Goal: Task Accomplishment & Management: Manage account settings

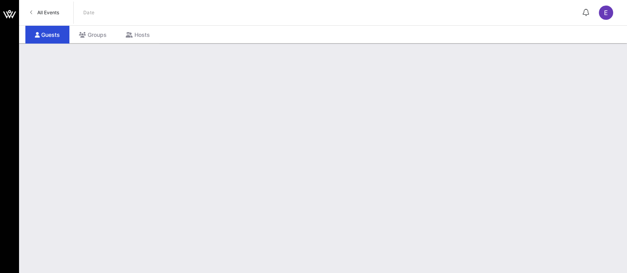
click at [47, 13] on span "All Events" at bounding box center [48, 13] width 22 height 6
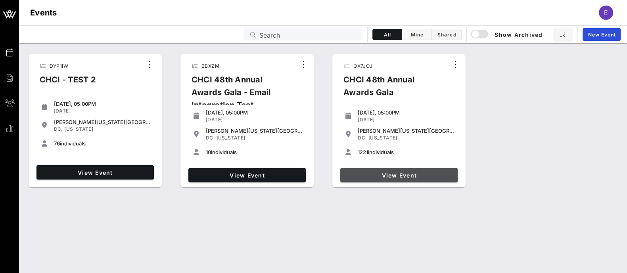
click at [389, 181] on link "View Event" at bounding box center [398, 175] width 117 height 14
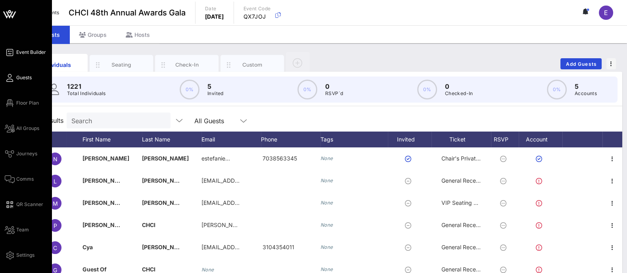
click at [27, 55] on span "Event Builder" at bounding box center [31, 52] width 30 height 7
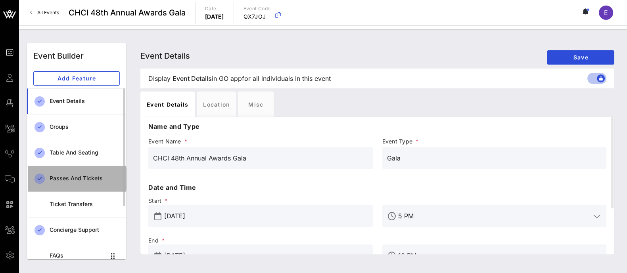
click at [78, 177] on div "Passes and Tickets" at bounding box center [85, 178] width 70 height 7
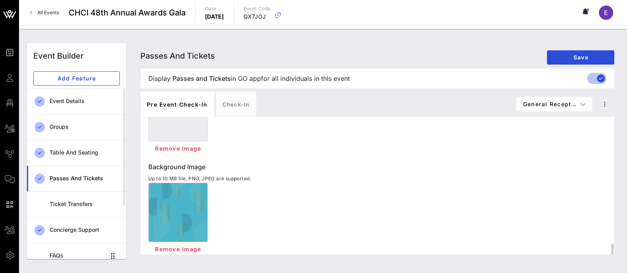
scroll to position [338, 0]
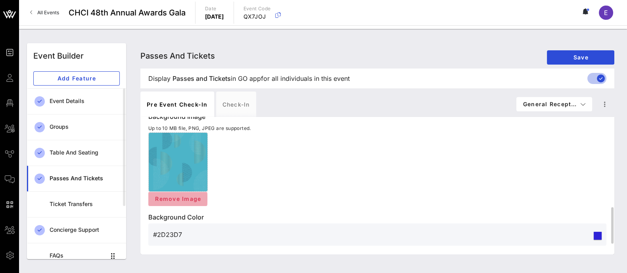
click at [177, 197] on span "Remove Image" at bounding box center [178, 199] width 46 height 7
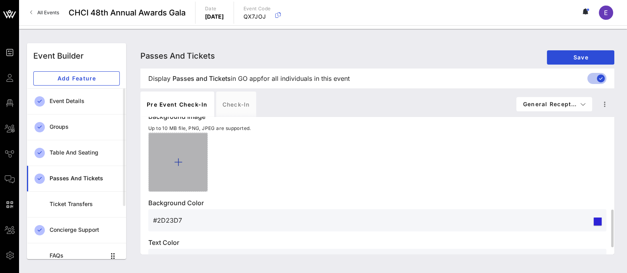
click at [179, 163] on icon at bounding box center [178, 163] width 8 height 10
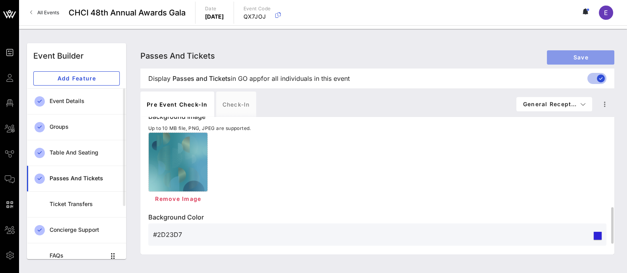
click at [580, 54] on span "Save" at bounding box center [581, 57] width 55 height 7
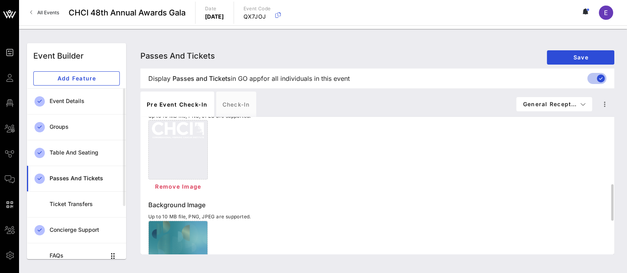
scroll to position [250, 0]
click at [580, 58] on span "Save" at bounding box center [581, 57] width 55 height 7
click at [556, 105] on span "General Recept…" at bounding box center [554, 104] width 63 height 7
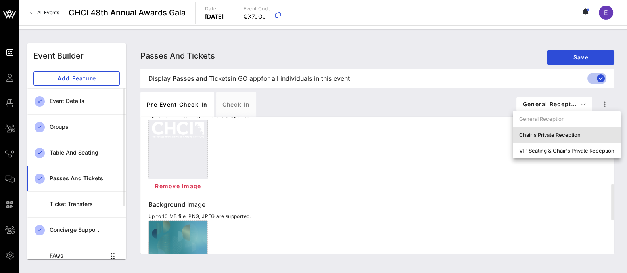
click at [544, 137] on div "Chair's Private Reception" at bounding box center [566, 135] width 95 height 6
type input "Digital Ticket"
type input "#ffffff"
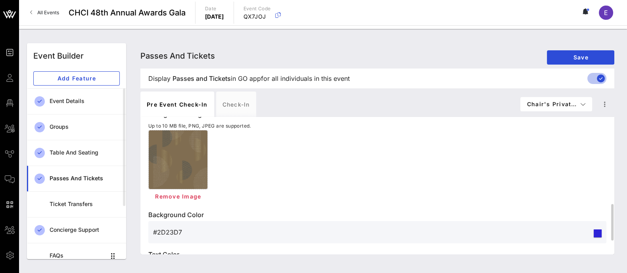
scroll to position [317, 0]
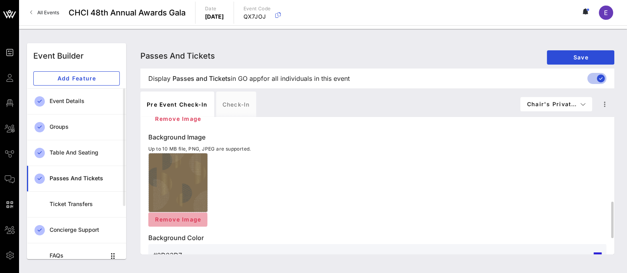
click at [177, 221] on span "Remove Image" at bounding box center [178, 219] width 46 height 7
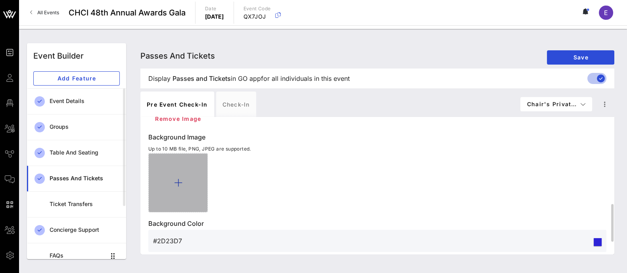
click at [173, 180] on div at bounding box center [178, 183] width 60 height 60
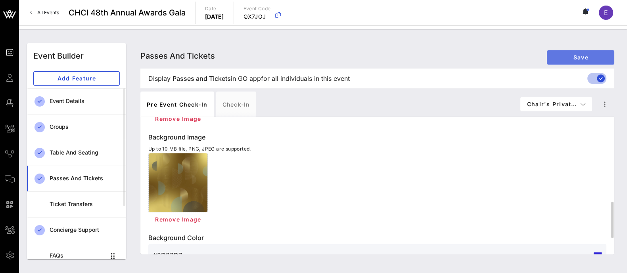
click at [585, 55] on span "Save" at bounding box center [581, 57] width 55 height 7
click at [595, 79] on div at bounding box center [600, 78] width 13 height 13
click at [578, 58] on span "Save" at bounding box center [581, 57] width 55 height 7
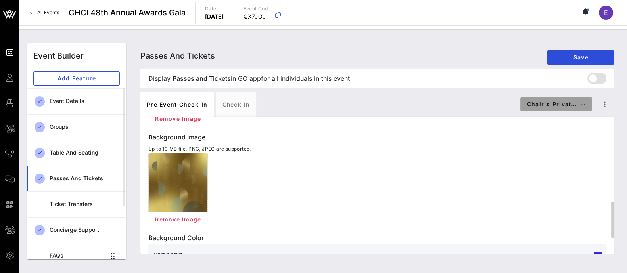
click at [563, 104] on span "Chair's Privat…" at bounding box center [556, 104] width 59 height 7
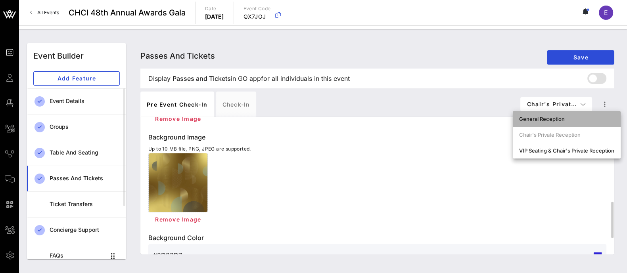
click at [557, 117] on div "General Reception" at bounding box center [566, 119] width 95 height 6
type input "General Reception"
type input "#FFFFFF"
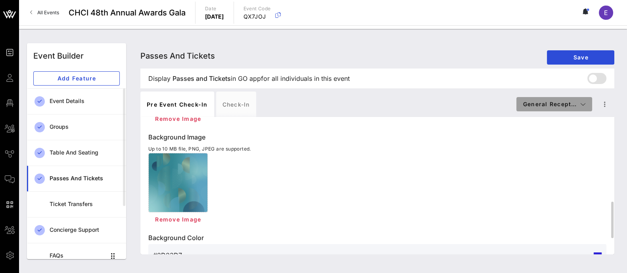
click at [569, 104] on span "General Recept…" at bounding box center [554, 104] width 63 height 7
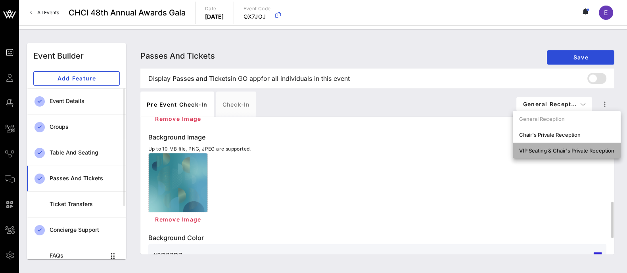
click at [547, 152] on div "VIP Seating & Chair's Private Reception" at bounding box center [566, 151] width 95 height 6
type input "Digital Ticket"
type input "#ffffff"
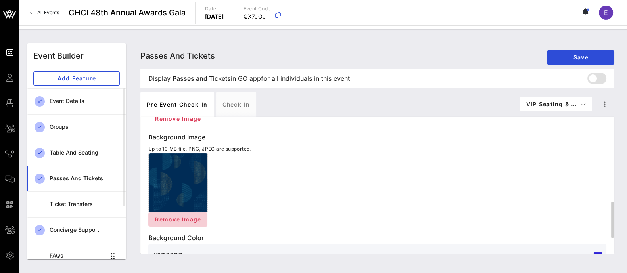
click at [184, 220] on span "Remove Image" at bounding box center [178, 219] width 46 height 7
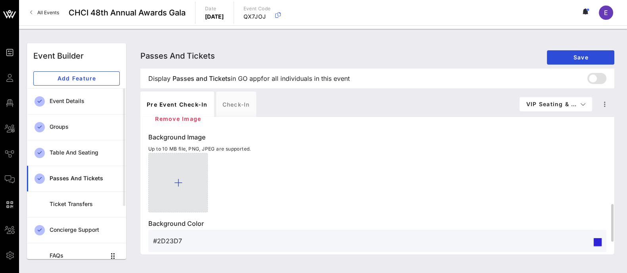
click at [179, 183] on icon at bounding box center [178, 183] width 8 height 10
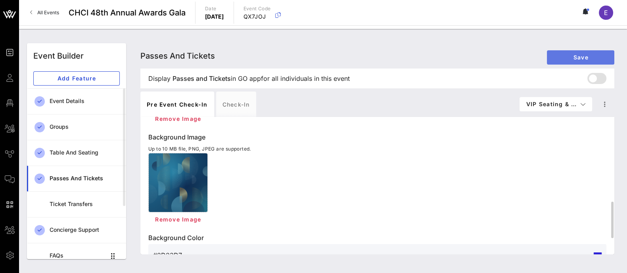
click at [582, 58] on span "Save" at bounding box center [581, 57] width 55 height 7
click at [570, 58] on span "Save" at bounding box center [581, 57] width 55 height 7
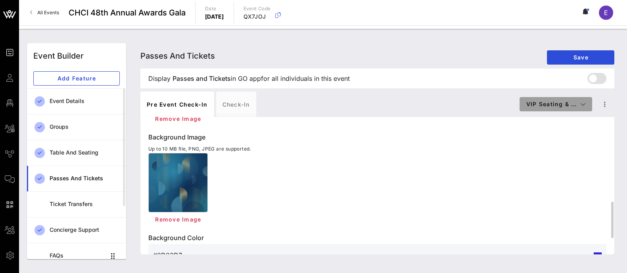
click at [572, 102] on span "VIP Seating & …" at bounding box center [556, 104] width 60 height 7
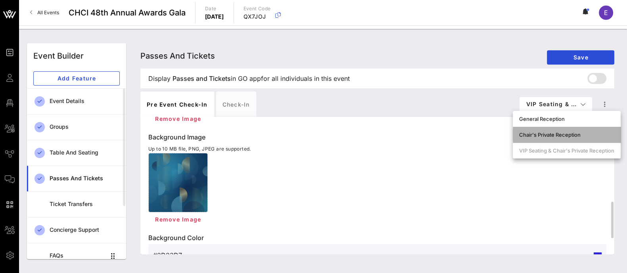
click at [550, 136] on div "Chair's Private Reception" at bounding box center [566, 135] width 95 height 6
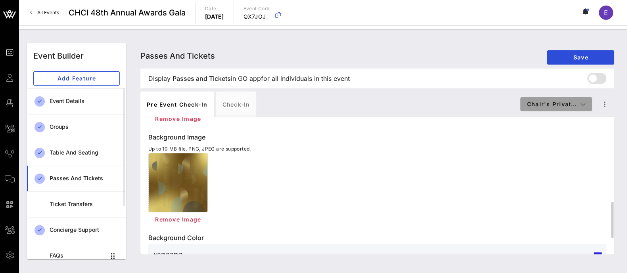
click at [567, 103] on span "Chair's Privat…" at bounding box center [556, 104] width 59 height 7
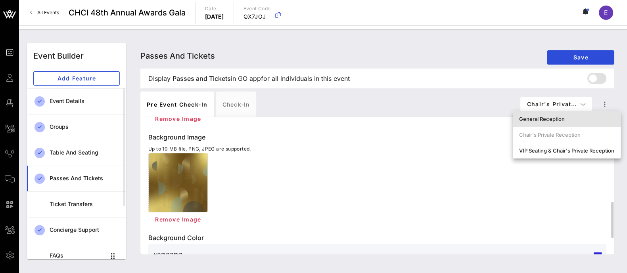
click at [544, 124] on div "General Reception" at bounding box center [567, 119] width 108 height 16
type input "General Reception"
type input "#FFFFFF"
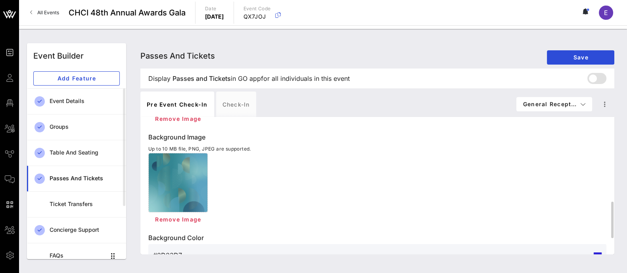
click at [482, 104] on div "Pre Event Check-in Check-in" at bounding box center [328, 104] width 376 height 25
click at [586, 53] on button "Save" at bounding box center [580, 57] width 67 height 14
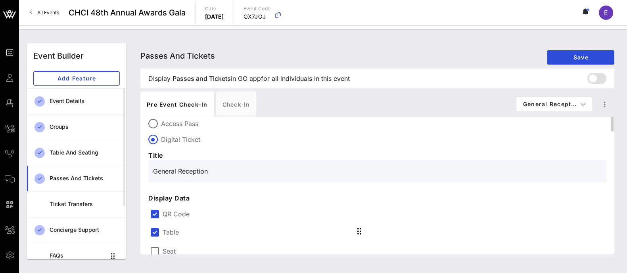
scroll to position [0, 0]
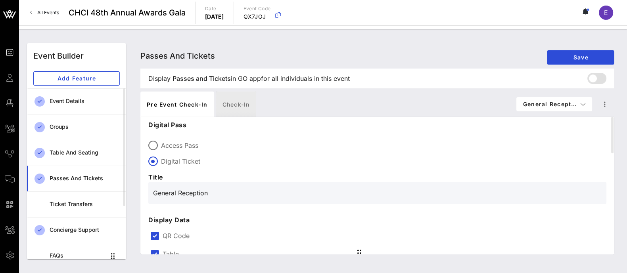
click at [238, 104] on div "Check-in" at bounding box center [236, 104] width 40 height 25
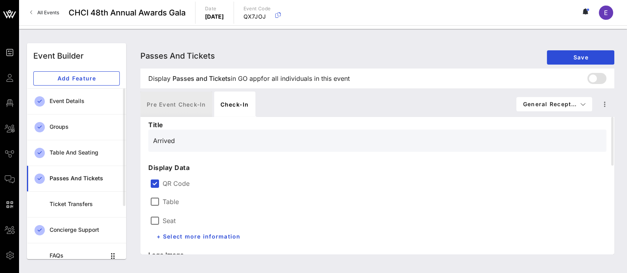
click at [186, 106] on div "Pre Event Check-in" at bounding box center [176, 104] width 72 height 25
type input "General Reception"
type input "#2D23D7"
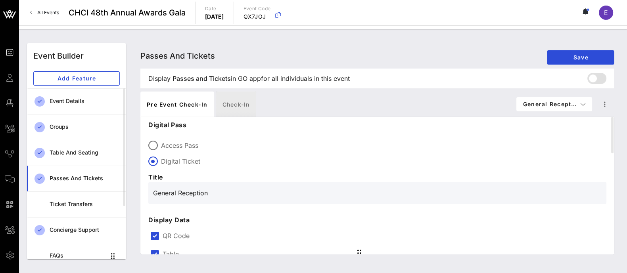
click at [244, 106] on div "Check-in" at bounding box center [236, 104] width 40 height 25
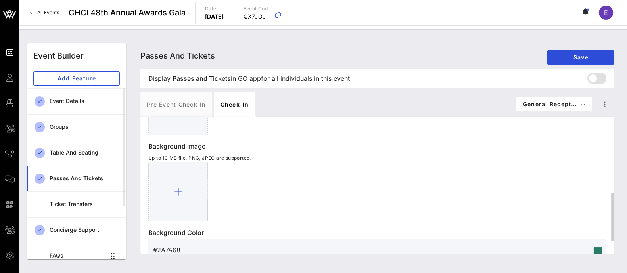
scroll to position [201, 0]
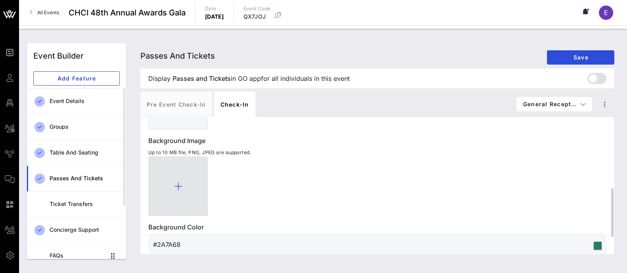
click at [177, 187] on icon at bounding box center [178, 187] width 8 height 10
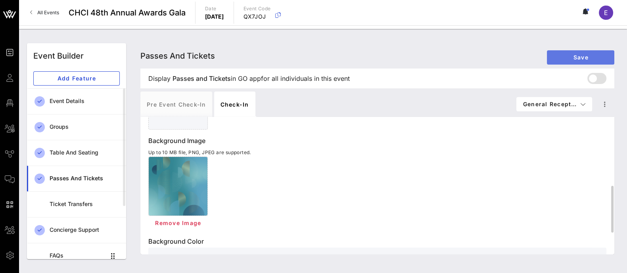
click at [585, 56] on span "Save" at bounding box center [581, 57] width 55 height 7
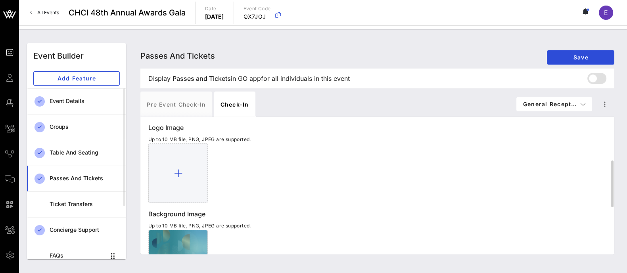
scroll to position [123, 0]
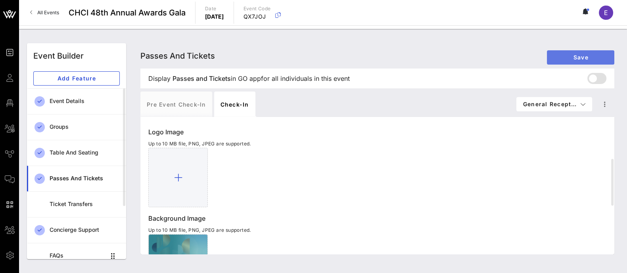
click at [579, 56] on span "Save" at bounding box center [581, 57] width 55 height 7
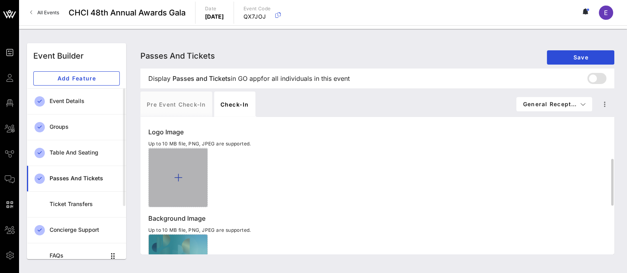
click at [187, 181] on div at bounding box center [178, 178] width 60 height 60
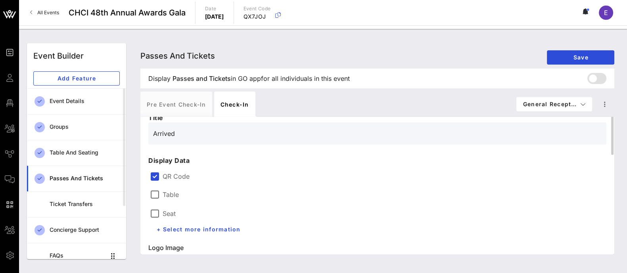
scroll to position [0, 0]
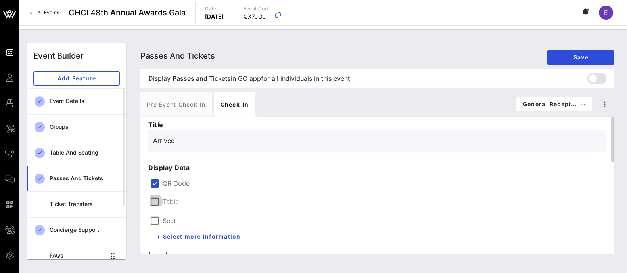
click at [157, 201] on div at bounding box center [154, 201] width 13 height 13
click at [577, 57] on span "Save" at bounding box center [581, 57] width 55 height 7
click at [189, 107] on div "Pre Event Check-in" at bounding box center [176, 104] width 72 height 25
type input "General Reception"
type input "#2D23D7"
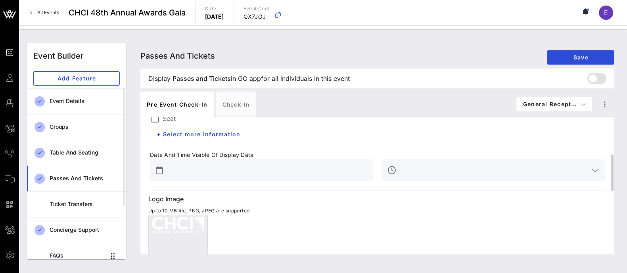
scroll to position [151, 0]
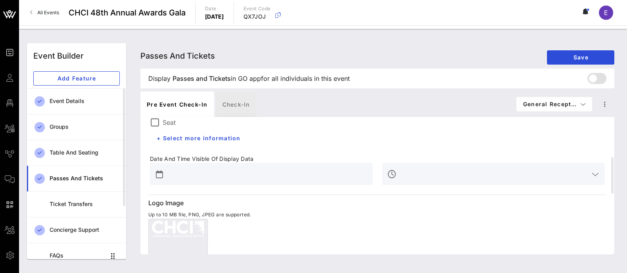
click at [234, 106] on div "Check-in" at bounding box center [236, 104] width 40 height 25
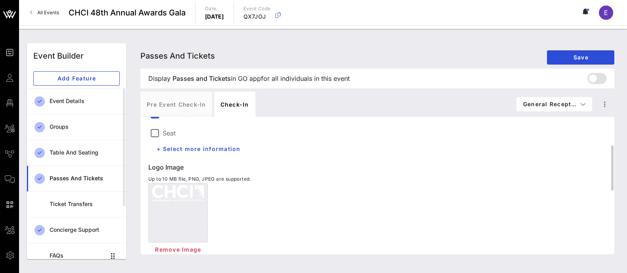
scroll to position [87, 0]
click at [575, 113] on div "Pre Event Check-in Check-in General Recept…" at bounding box center [377, 104] width 474 height 25
click at [578, 108] on button "General Recept…" at bounding box center [555, 104] width 76 height 14
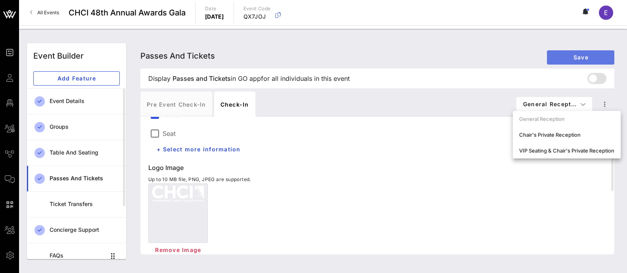
click at [577, 62] on button "Save" at bounding box center [580, 57] width 67 height 14
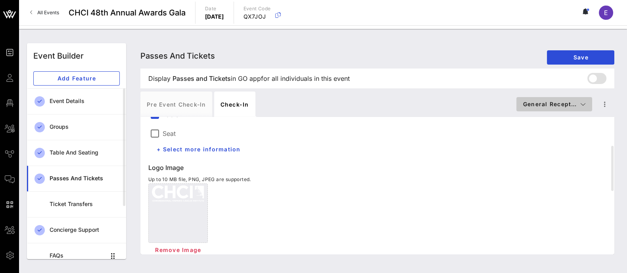
click at [563, 107] on span "General Recept…" at bounding box center [554, 104] width 63 height 7
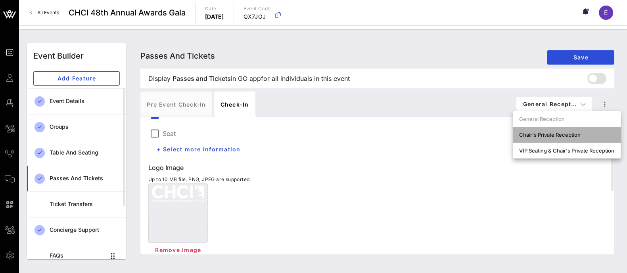
click at [555, 138] on div "Chair's Private Reception" at bounding box center [567, 135] width 108 height 16
type input "#ffffff"
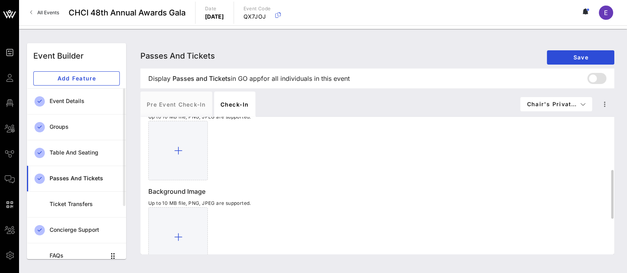
scroll to position [150, 0]
click at [179, 106] on div "Pre Event Check-in" at bounding box center [176, 104] width 72 height 25
type input "Digital Ticket"
type input "#2D23D7"
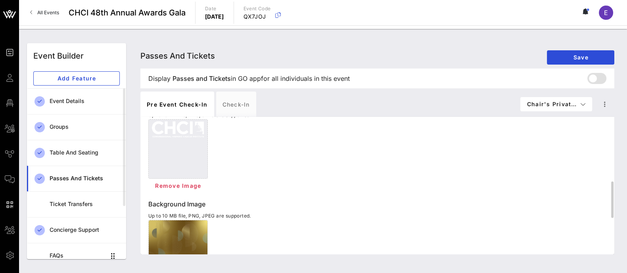
scroll to position [248, 0]
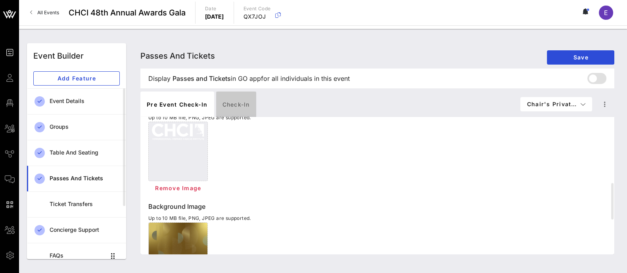
click at [234, 103] on div "Check-in" at bounding box center [236, 104] width 40 height 25
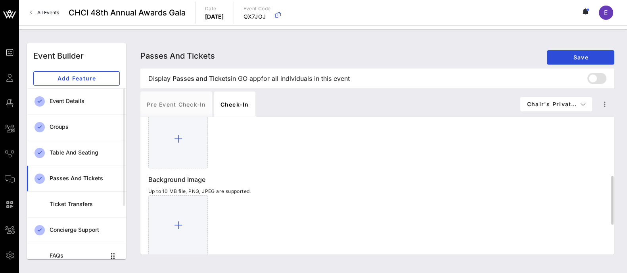
scroll to position [162, 0]
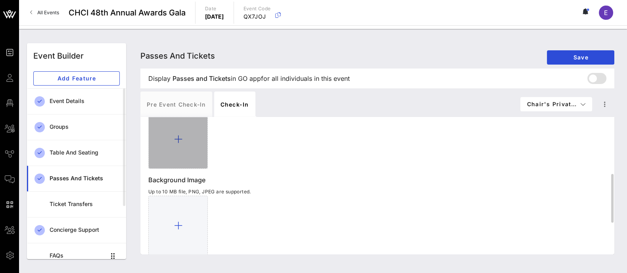
click at [175, 140] on icon at bounding box center [178, 140] width 8 height 10
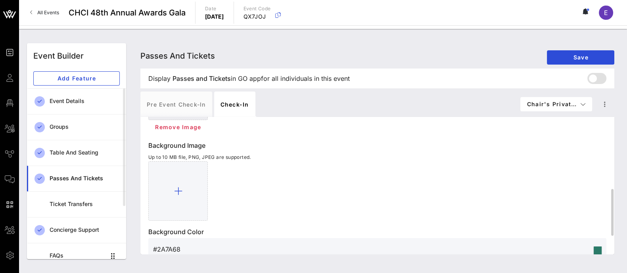
scroll to position [211, 0]
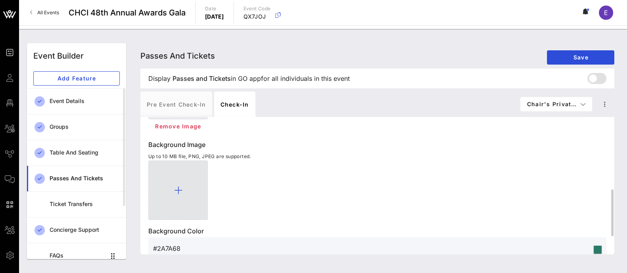
click at [180, 191] on icon at bounding box center [178, 191] width 8 height 10
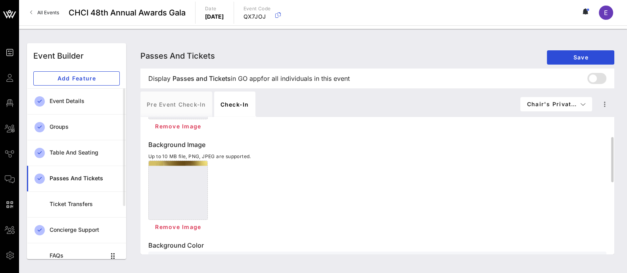
scroll to position [136, 0]
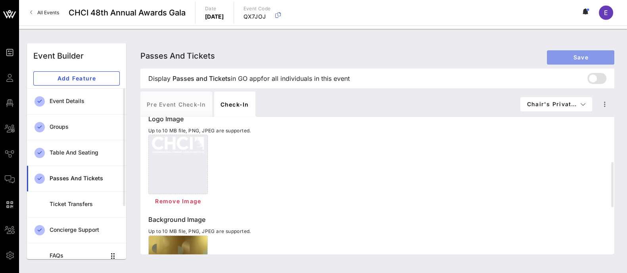
click at [574, 56] on span "Save" at bounding box center [581, 57] width 55 height 7
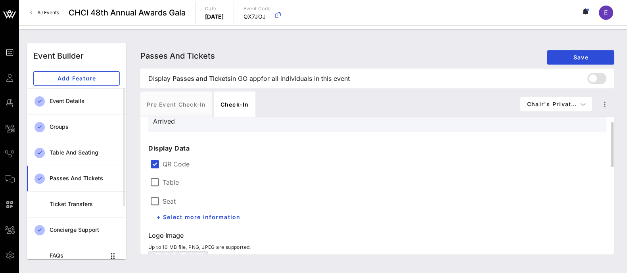
scroll to position [17, 0]
click at [154, 188] on div at bounding box center [154, 184] width 13 height 13
click at [157, 167] on div at bounding box center [154, 166] width 13 height 13
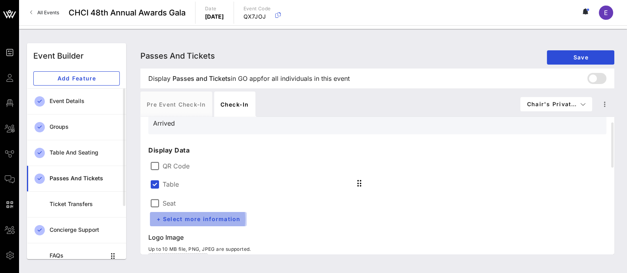
click at [202, 220] on span "+ Select more information" at bounding box center [198, 219] width 84 height 7
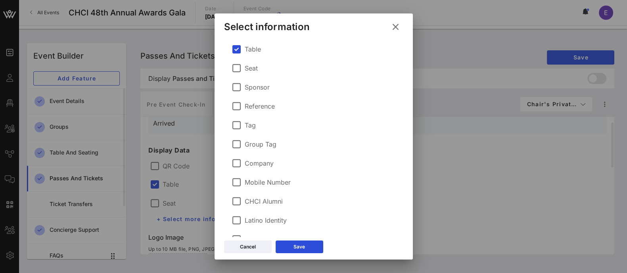
scroll to position [0, 0]
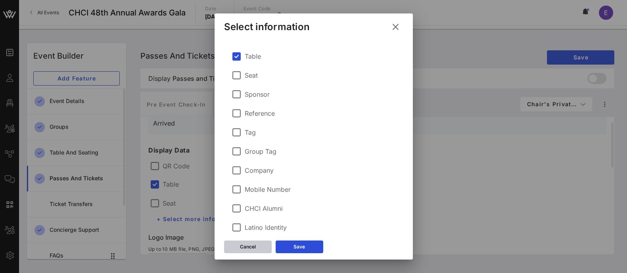
click at [247, 246] on icon at bounding box center [248, 247] width 6 height 6
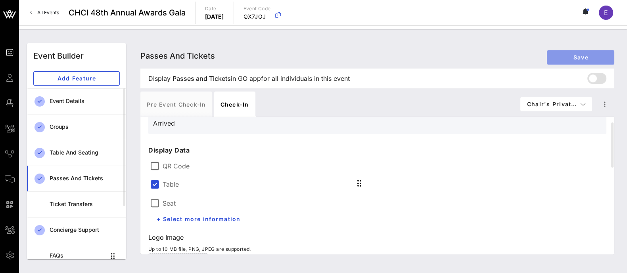
click at [577, 58] on span "Save" at bounding box center [581, 57] width 55 height 7
click at [577, 59] on span "Save" at bounding box center [581, 57] width 55 height 7
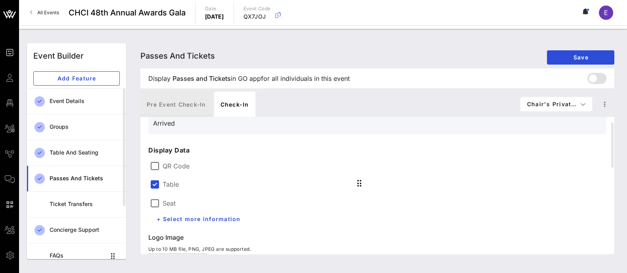
click at [185, 104] on div "Pre Event Check-in" at bounding box center [176, 104] width 72 height 25
type input "Digital Ticket"
type input "#2D23D7"
type input "#ffffff"
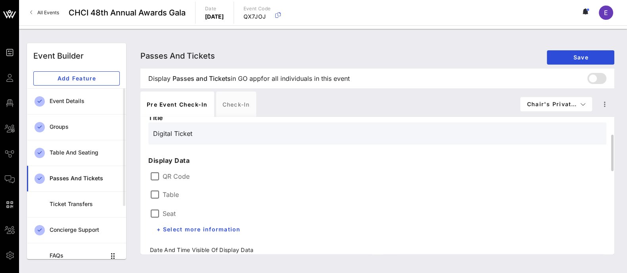
scroll to position [61, 0]
click at [154, 173] on div at bounding box center [154, 174] width 13 height 13
click at [155, 192] on div at bounding box center [154, 193] width 13 height 13
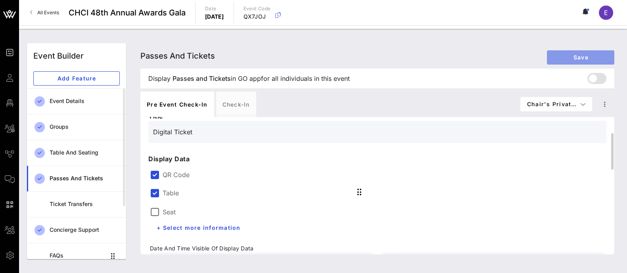
click at [566, 60] on span "Save" at bounding box center [581, 57] width 55 height 7
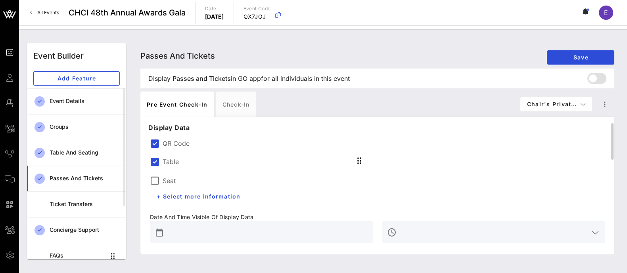
scroll to position [0, 0]
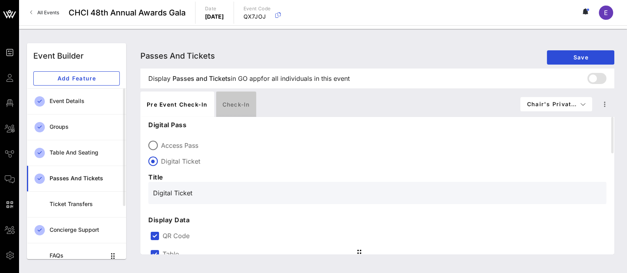
click at [236, 104] on div "Check-in" at bounding box center [236, 104] width 40 height 25
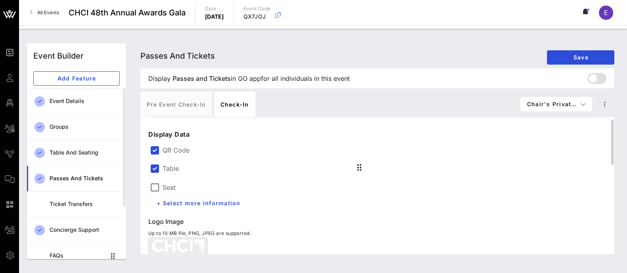
scroll to position [15, 0]
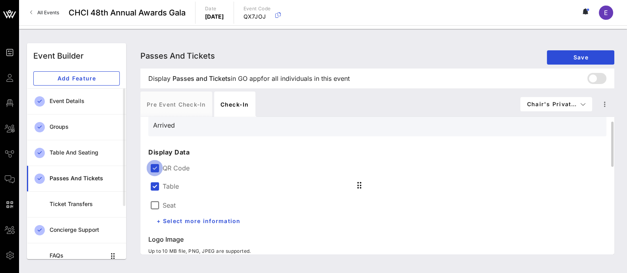
click at [154, 167] on div at bounding box center [154, 168] width 13 height 13
click at [575, 56] on span "Save" at bounding box center [581, 57] width 55 height 7
click at [187, 108] on div "Pre Event Check-in" at bounding box center [176, 104] width 72 height 25
type input "Digital Ticket"
type input "#2D23D7"
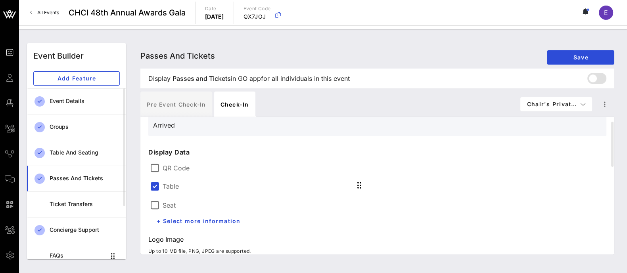
type input "#ffffff"
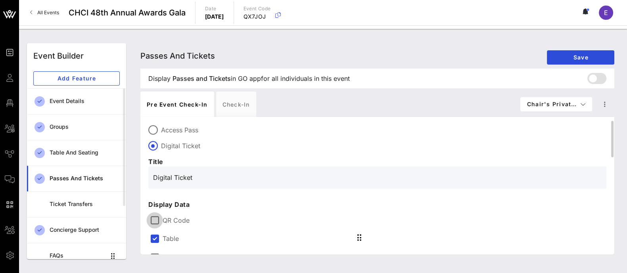
click at [156, 219] on div at bounding box center [154, 220] width 13 height 13
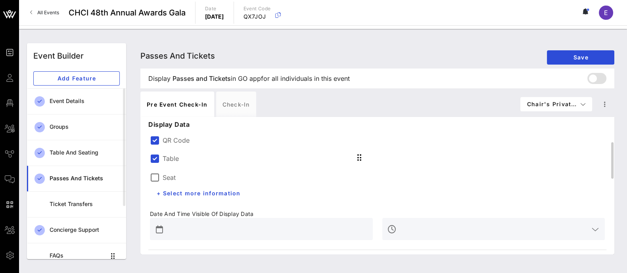
scroll to position [95, 0]
click at [578, 63] on button "Save" at bounding box center [580, 57] width 67 height 14
click at [227, 108] on div "Check-in" at bounding box center [236, 104] width 40 height 25
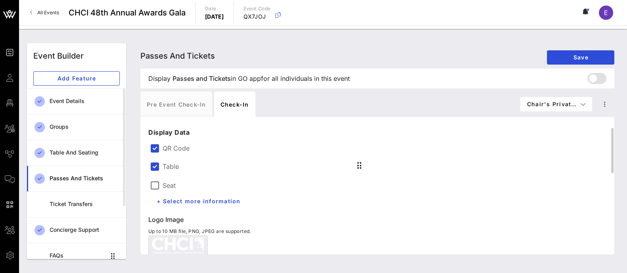
scroll to position [35, 0]
click at [573, 109] on button "Chair's Privat…" at bounding box center [557, 104] width 72 height 14
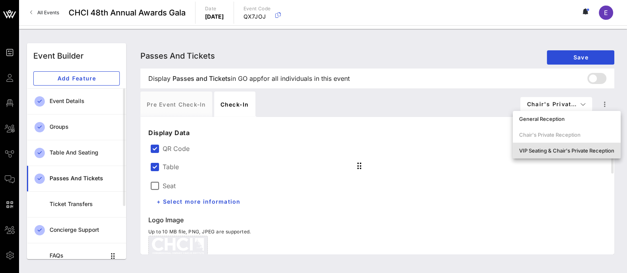
click at [553, 153] on div "VIP Seating & Chair's Private Reception" at bounding box center [566, 151] width 95 height 6
type input "#ffffff"
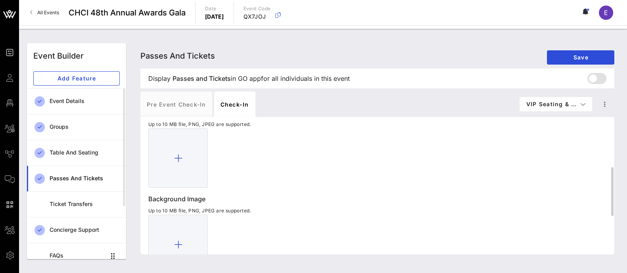
scroll to position [160, 0]
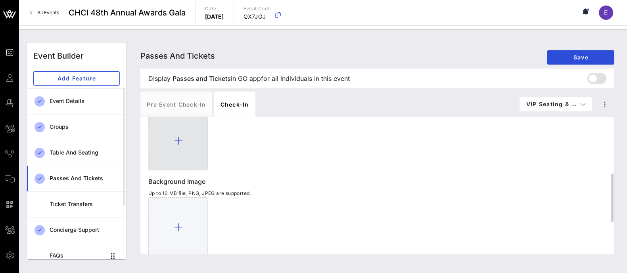
click at [174, 143] on icon at bounding box center [178, 141] width 8 height 10
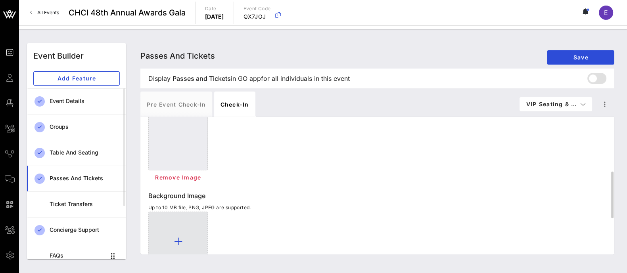
click at [179, 237] on icon at bounding box center [178, 242] width 8 height 10
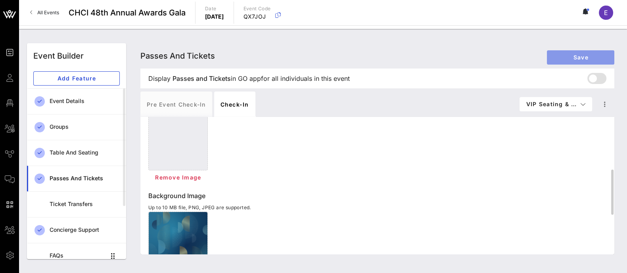
click at [578, 54] on span "Save" at bounding box center [581, 57] width 55 height 7
click at [577, 65] on div "Passes and Tickets Passes and Tickets Passes and Tickets Save" at bounding box center [377, 55] width 474 height 25
click at [580, 62] on button "Save" at bounding box center [580, 57] width 67 height 14
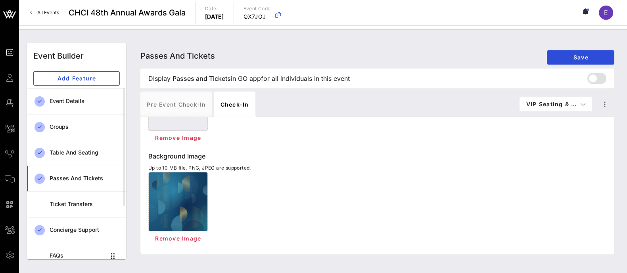
scroll to position [0, 0]
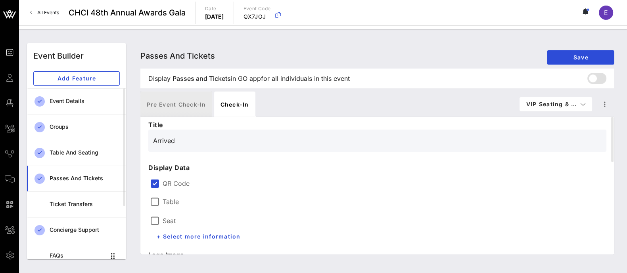
click at [166, 107] on div "Pre Event Check-in" at bounding box center [176, 104] width 72 height 25
type input "Digital Ticket"
type input "#2D23D7"
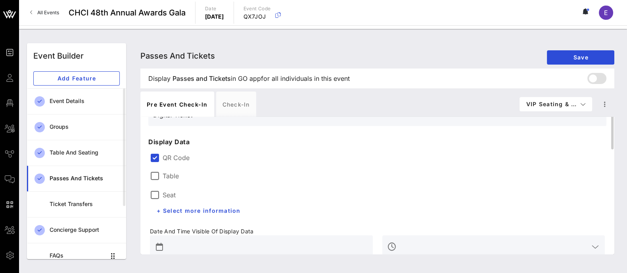
scroll to position [56, 0]
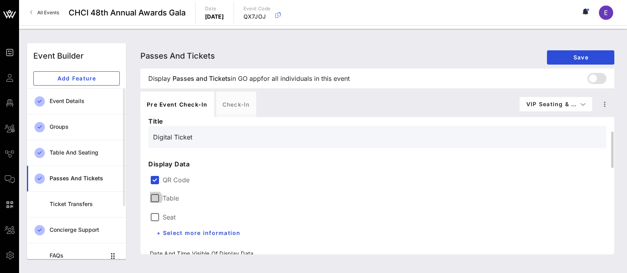
click at [155, 197] on div at bounding box center [154, 198] width 13 height 13
click at [568, 50] on button "Save" at bounding box center [580, 57] width 67 height 14
click at [238, 108] on div "Check-in" at bounding box center [236, 104] width 40 height 25
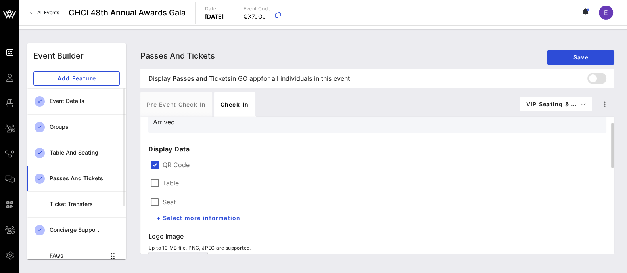
scroll to position [13, 0]
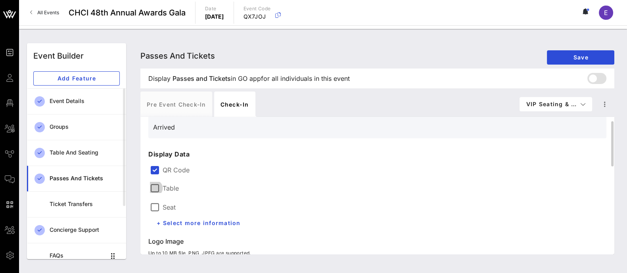
click at [154, 185] on div at bounding box center [154, 188] width 13 height 13
click at [579, 54] on span "Save" at bounding box center [581, 57] width 55 height 7
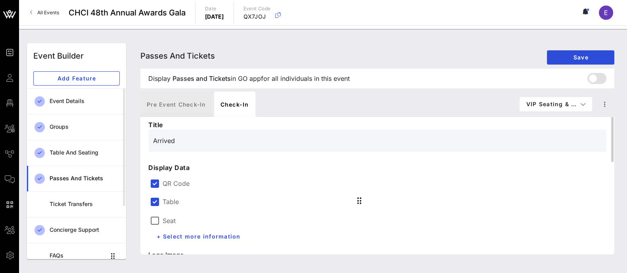
click at [176, 105] on div "Pre Event Check-in" at bounding box center [176, 104] width 72 height 25
type input "Digital Ticket"
type input "#2D23D7"
type input "#ffffff"
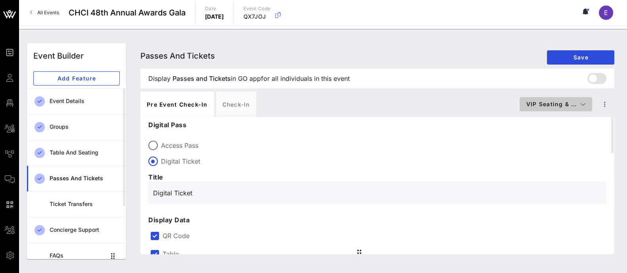
click at [563, 104] on span "VIP Seating & …" at bounding box center [556, 104] width 60 height 7
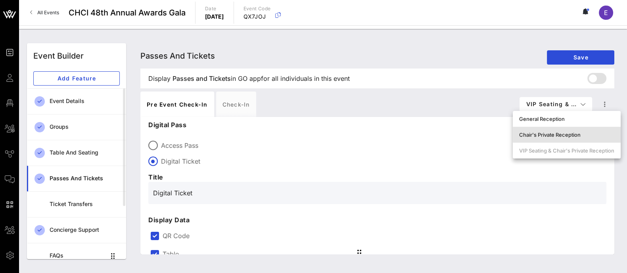
click at [548, 133] on div "Chair's Private Reception" at bounding box center [566, 135] width 95 height 6
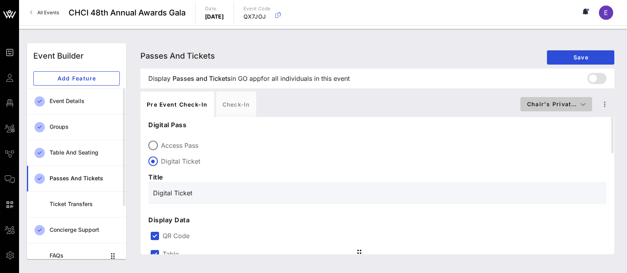
click at [570, 102] on span "Chair's Privat…" at bounding box center [556, 104] width 59 height 7
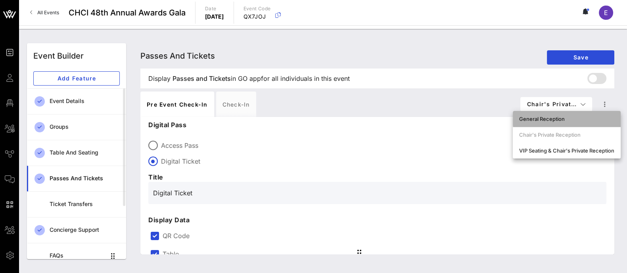
click at [549, 121] on div "General Reception" at bounding box center [566, 119] width 95 height 6
type input "General Reception"
type input "#FFFFFF"
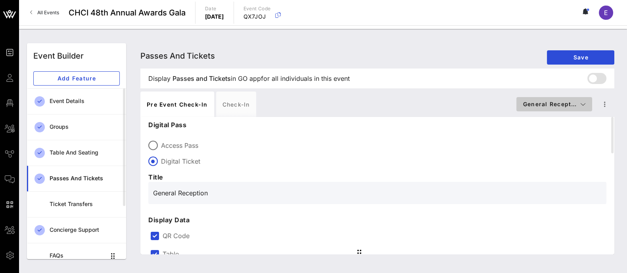
click at [567, 106] on span "General Recept…" at bounding box center [554, 104] width 63 height 7
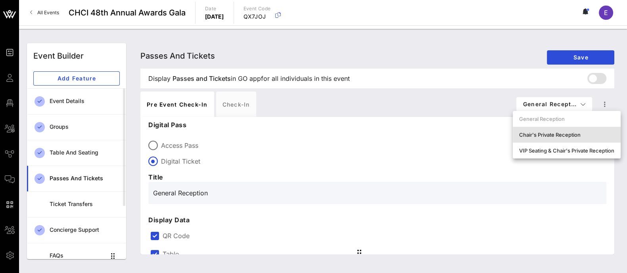
click at [559, 136] on div "Chair's Private Reception" at bounding box center [566, 135] width 95 height 6
type input "Digital Ticket"
type input "#ffffff"
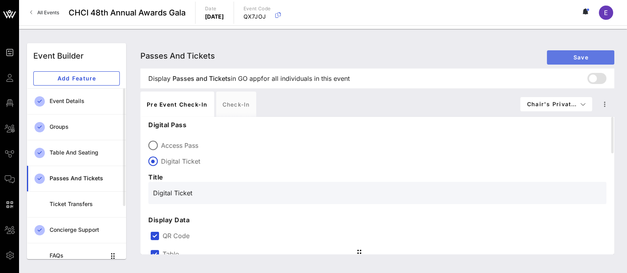
click at [571, 60] on span "Save" at bounding box center [581, 57] width 55 height 7
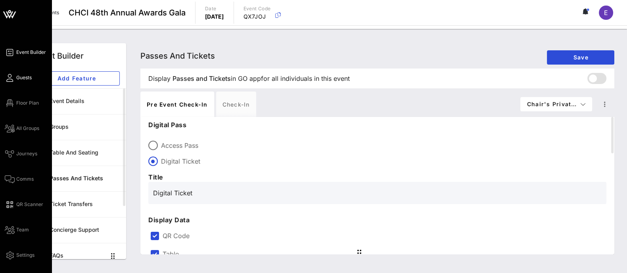
click at [25, 79] on span "Guests" at bounding box center [23, 77] width 15 height 7
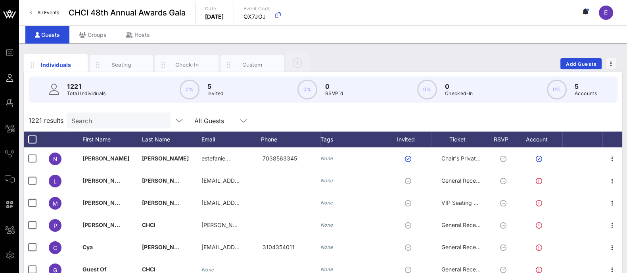
click at [122, 121] on input "Search" at bounding box center [117, 120] width 93 height 10
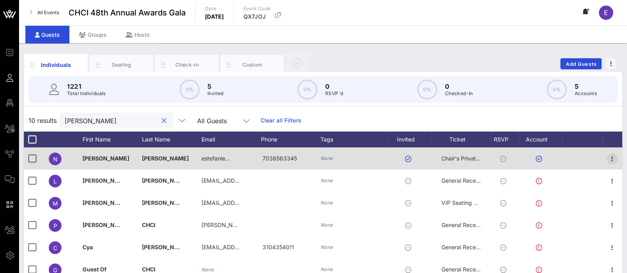
type input "[PERSON_NAME]"
click at [612, 159] on icon "button" at bounding box center [613, 159] width 10 height 10
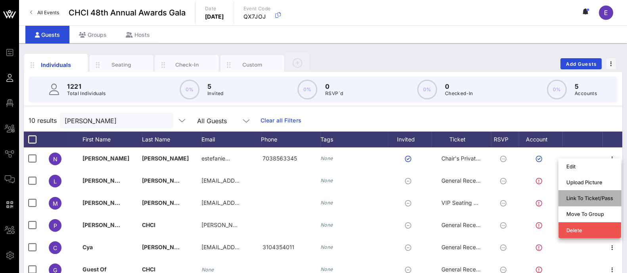
click at [589, 198] on div "Link To Ticket/Pass" at bounding box center [590, 198] width 47 height 6
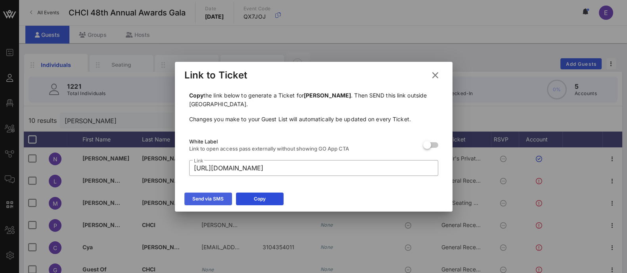
click at [214, 198] on div "Send via SMS" at bounding box center [207, 199] width 31 height 8
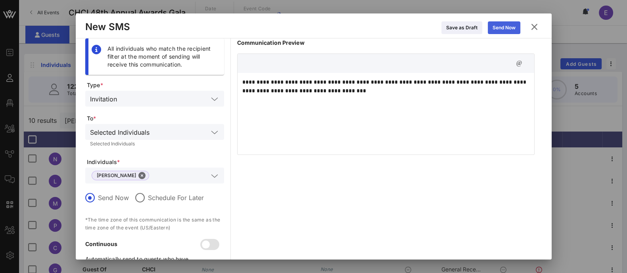
click at [502, 29] on icon at bounding box center [503, 27] width 7 height 7
